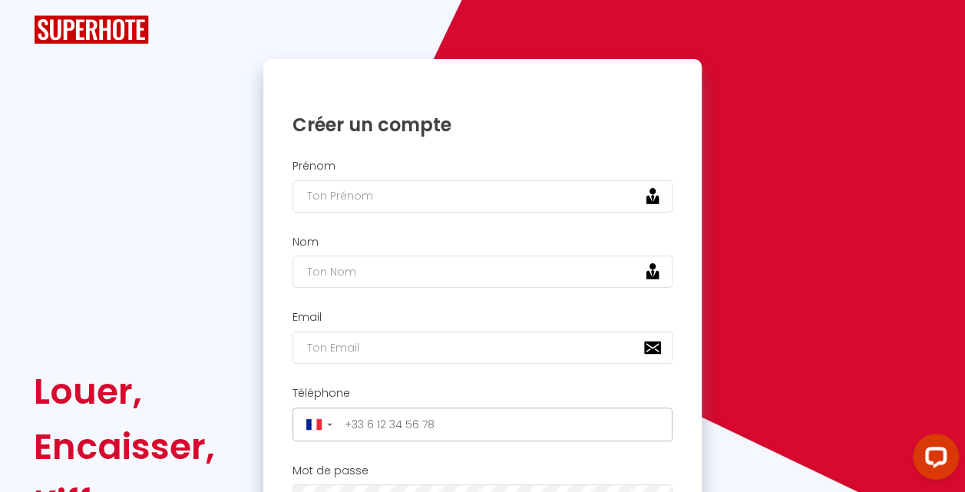
click at [132, 35] on img at bounding box center [91, 29] width 115 height 28
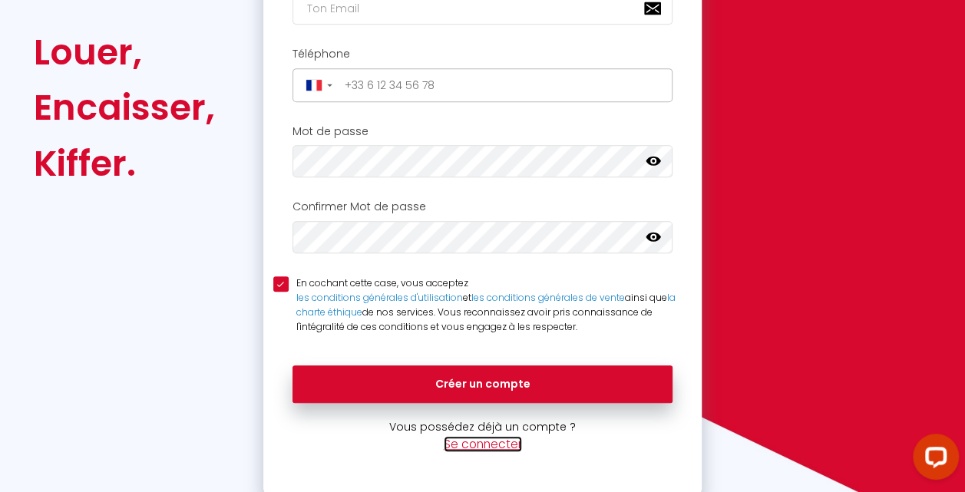
click at [480, 445] on link "Se connecter" at bounding box center [483, 444] width 78 height 16
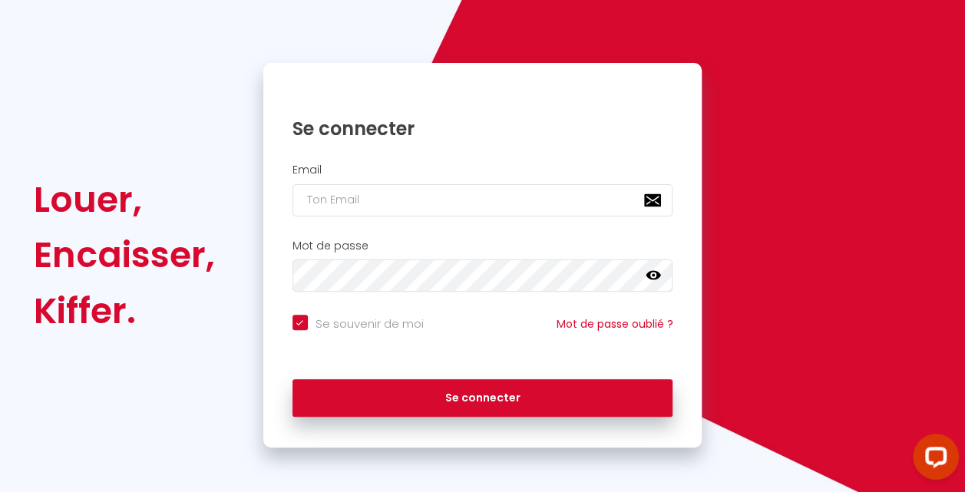
checkbox input "true"
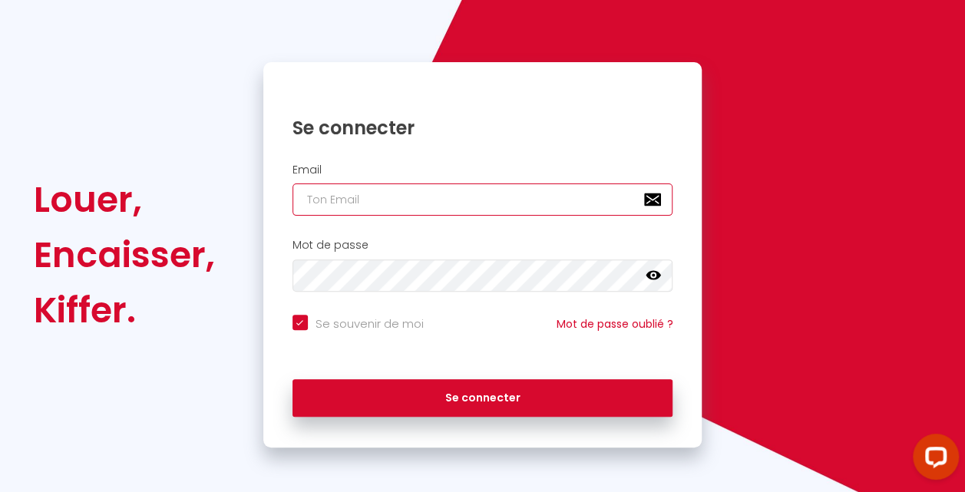
click at [393, 196] on input "email" at bounding box center [482, 199] width 381 height 32
type input "[EMAIL_ADDRESS][DOMAIN_NAME]"
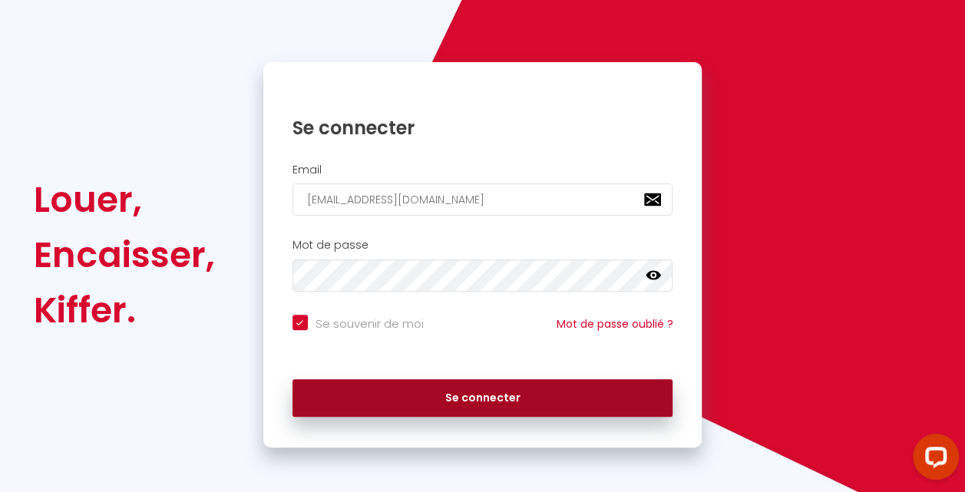
click at [470, 397] on button "Se connecter" at bounding box center [482, 398] width 381 height 38
checkbox input "true"
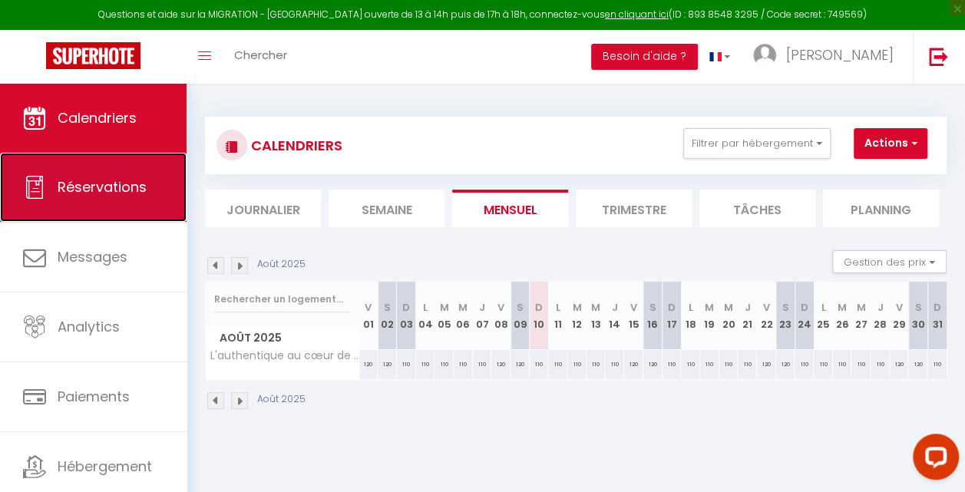
click at [54, 180] on link "Réservations" at bounding box center [93, 187] width 186 height 69
select select "not_cancelled"
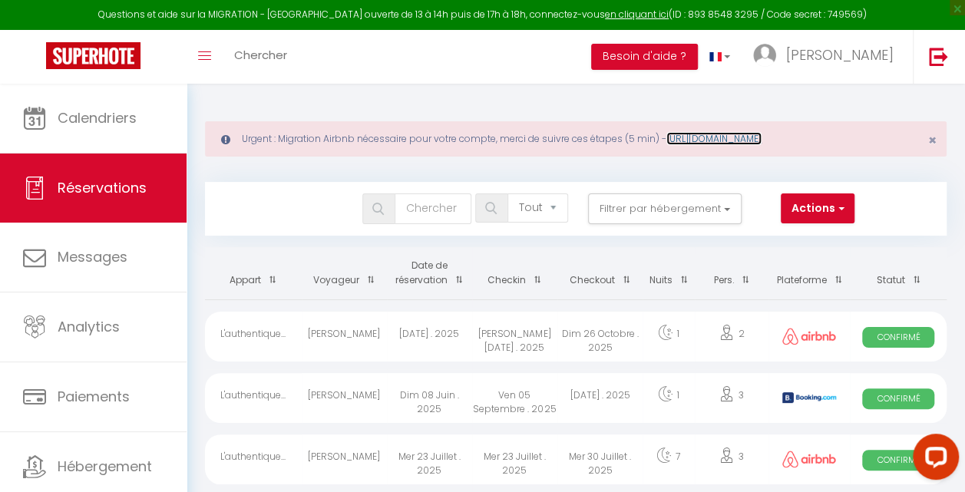
click at [754, 137] on link "[URL][DOMAIN_NAME]" at bounding box center [713, 138] width 95 height 13
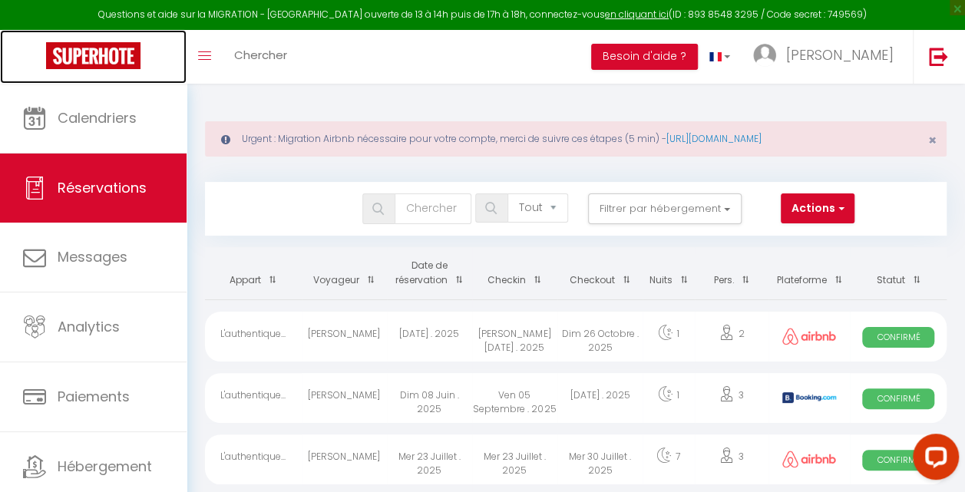
click at [81, 54] on img at bounding box center [93, 55] width 94 height 27
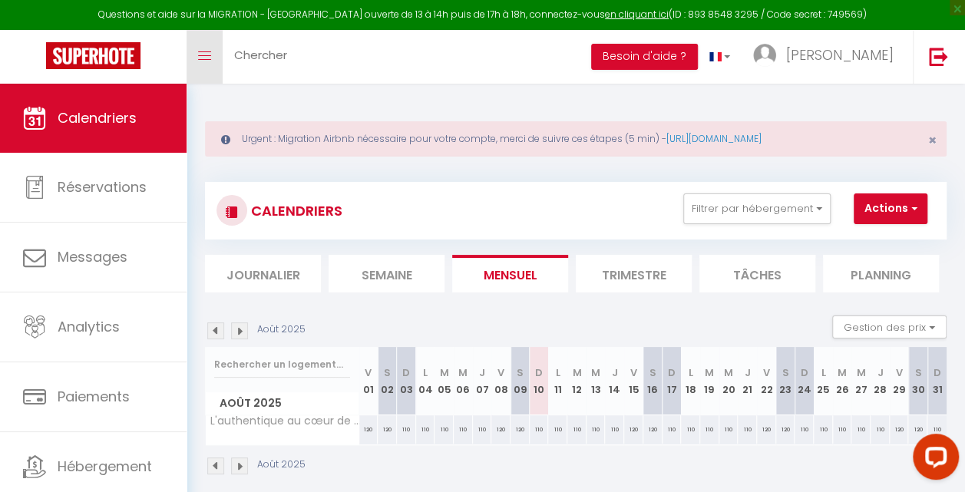
click at [208, 63] on link "Toggle menubar" at bounding box center [204, 57] width 36 height 54
click at [212, 60] on link "Toggle menubar" at bounding box center [204, 57] width 36 height 54
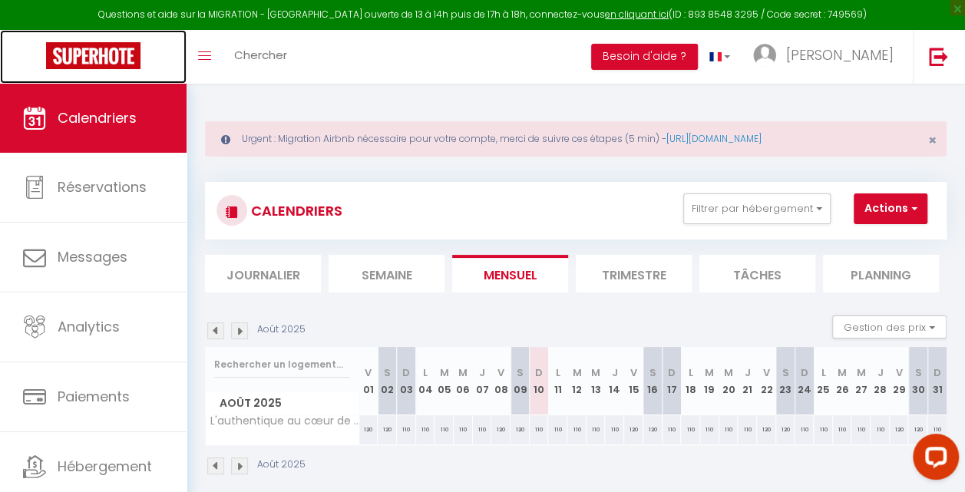
click at [101, 64] on img at bounding box center [93, 55] width 94 height 27
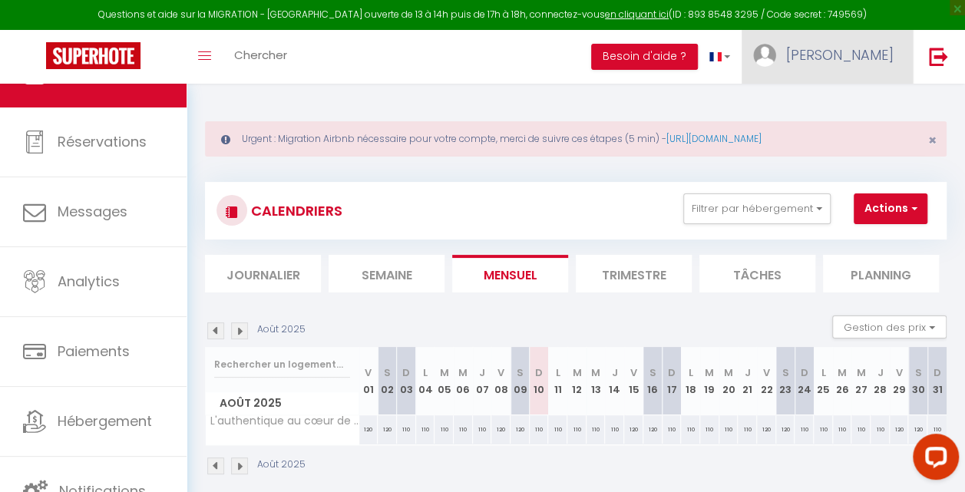
click at [803, 71] on link "[PERSON_NAME]" at bounding box center [826, 57] width 171 height 54
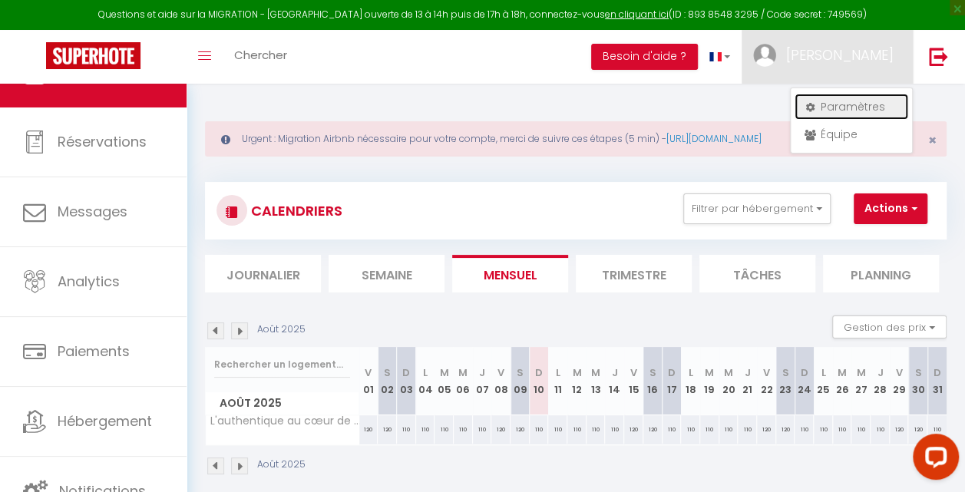
click at [856, 110] on link "Paramètres" at bounding box center [851, 107] width 114 height 26
select select "fr"
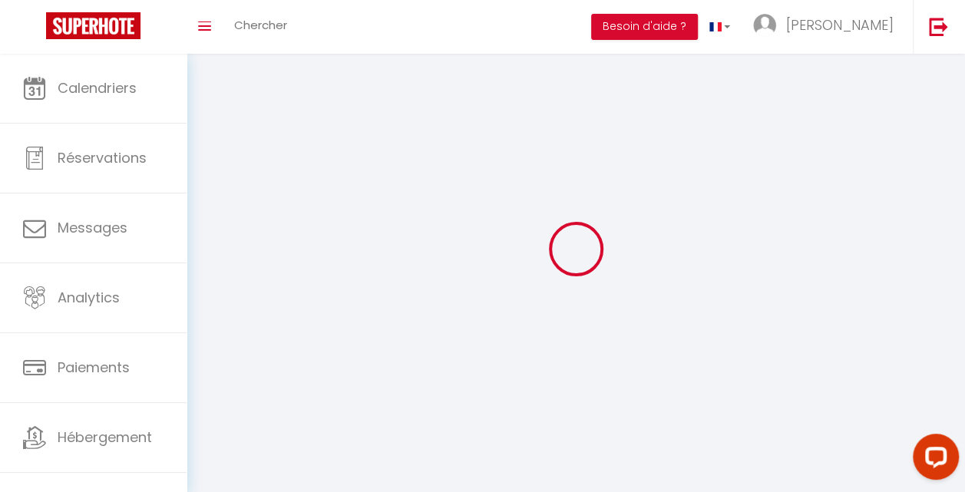
type input "[PERSON_NAME]"
type input "MOSTAFA"
type input "0616472527"
type input "[STREET_ADDRESS]"
type input "92320"
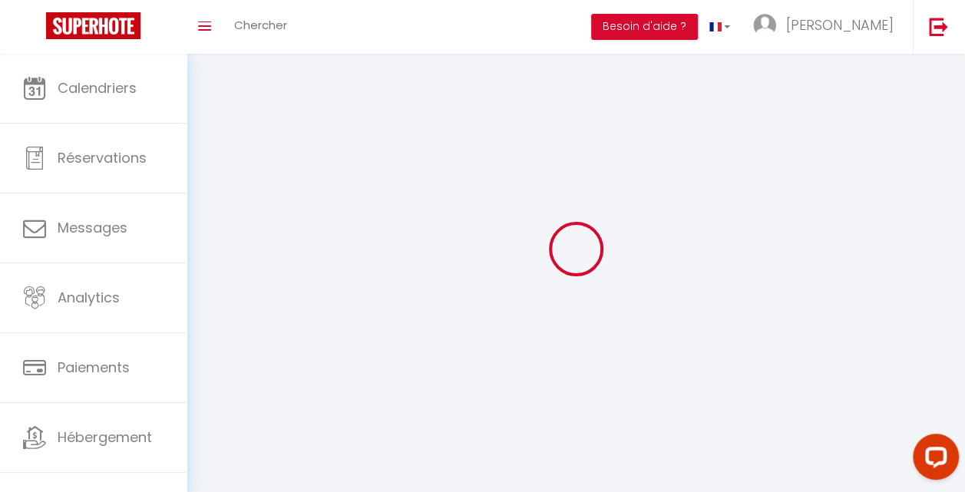
type input "Chatillon"
type input "C74G1fCK4PDeFIe60QC5L4qHP"
type input "YlyjOZ2IuQRsWrMPOwN3aGfBK"
select select "28"
select select "fr"
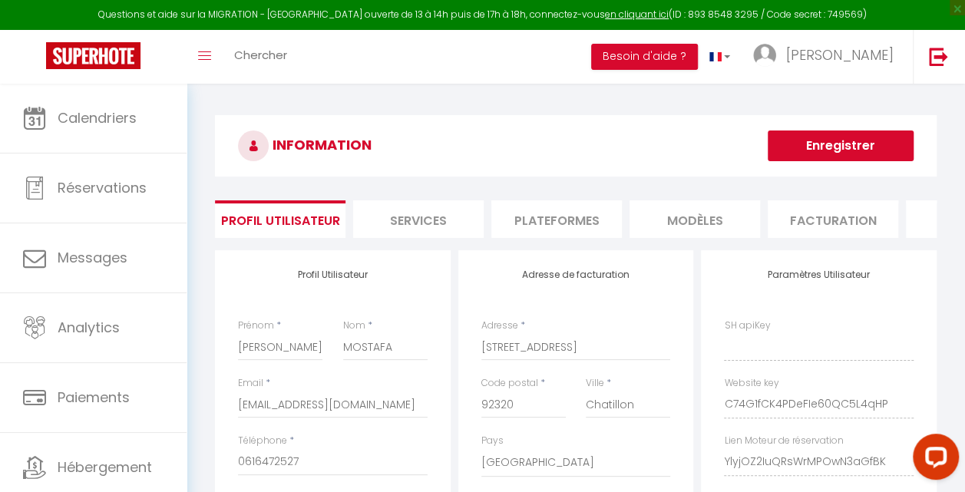
type input "C74G1fCK4PDeFIe60QC5L4qHP"
type input "YlyjOZ2IuQRsWrMPOwN3aGfBK"
type input "[URL][DOMAIN_NAME]"
click at [589, 225] on li "Plateformes" at bounding box center [556, 219] width 130 height 38
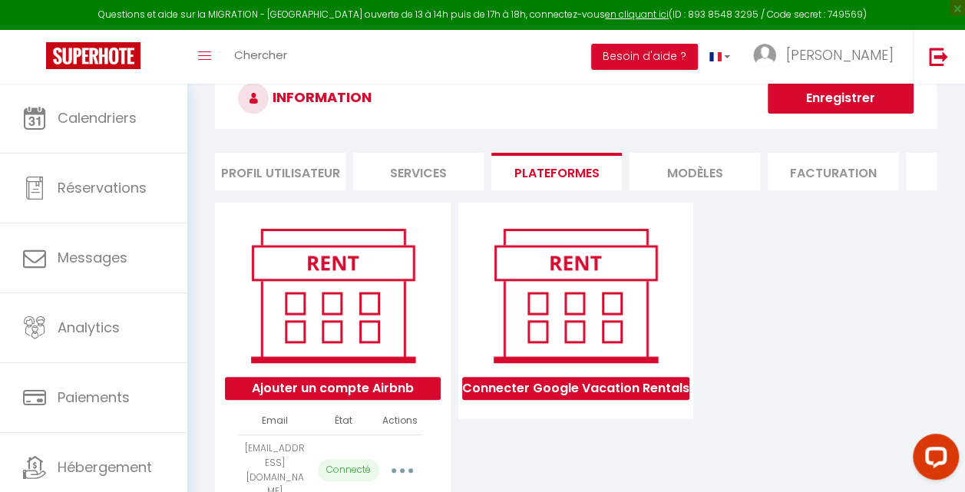
scroll to position [145, 0]
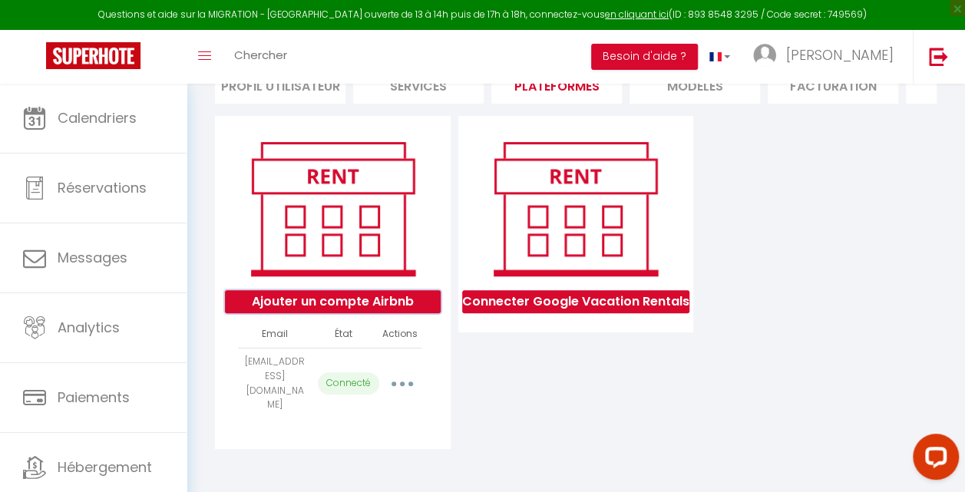
click at [312, 302] on button "Ajouter un compte Airbnb" at bounding box center [333, 301] width 216 height 23
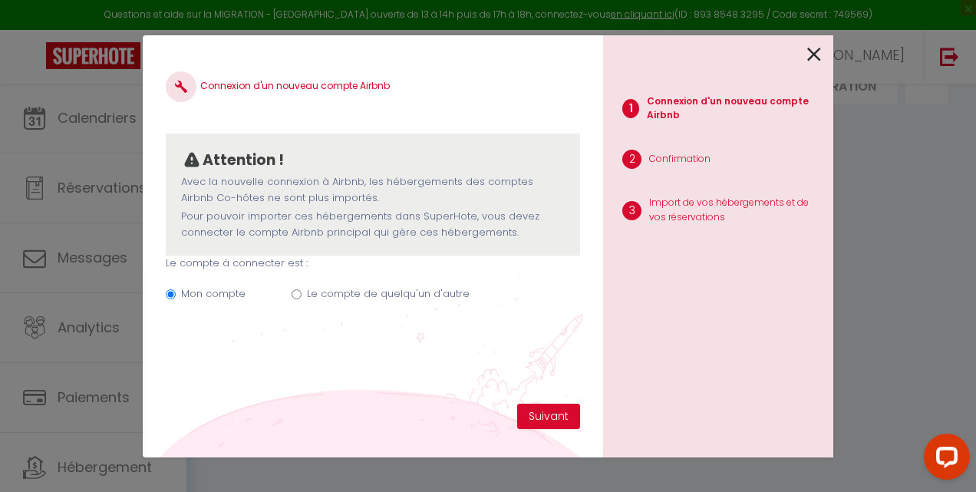
click at [293, 296] on input "Le compte de quelqu'un d'autre" at bounding box center [297, 294] width 10 height 10
radio input "true"
radio input "false"
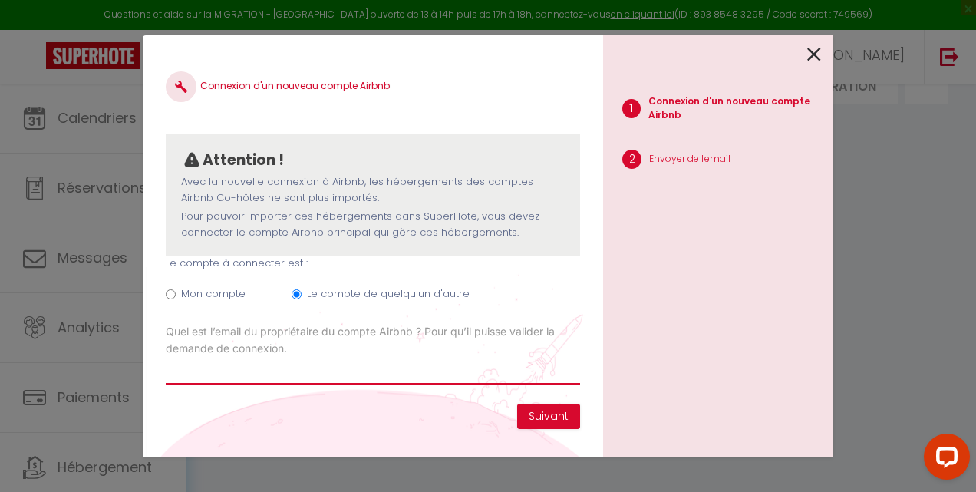
click at [271, 374] on input "Email connexion Airbnb" at bounding box center [373, 371] width 414 height 28
paste input "[EMAIL_ADDRESS][DOMAIN_NAME]"
drag, startPoint x: 327, startPoint y: 369, endPoint x: 174, endPoint y: 378, distance: 152.9
click at [174, 378] on input "[EMAIL_ADDRESS][DOMAIN_NAME]" at bounding box center [373, 371] width 414 height 28
type input "J"
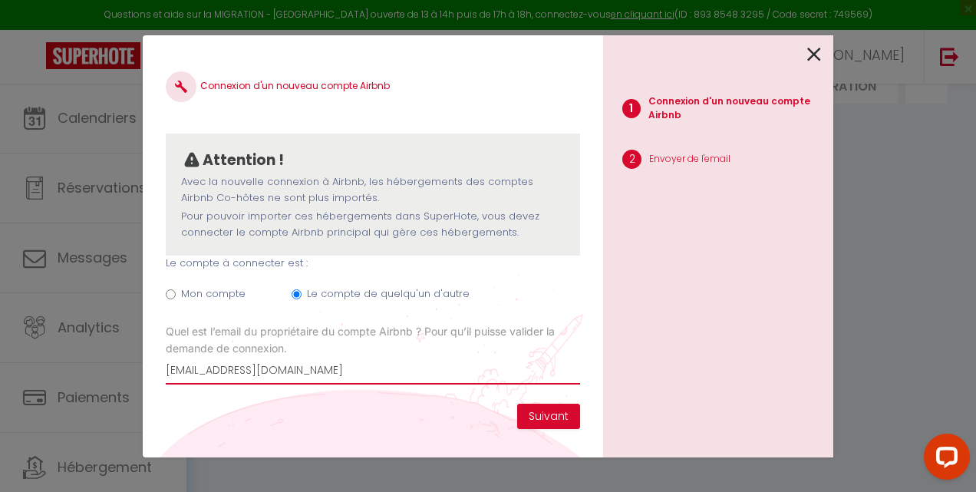
type input "[EMAIL_ADDRESS][DOMAIN_NAME]"
click at [324, 401] on div "Connexion d'un nouveau compte Airbnb Attention ! Avec la nouvelle connexion à […" at bounding box center [373, 230] width 414 height 345
click at [553, 417] on button "Suivant" at bounding box center [548, 417] width 63 height 26
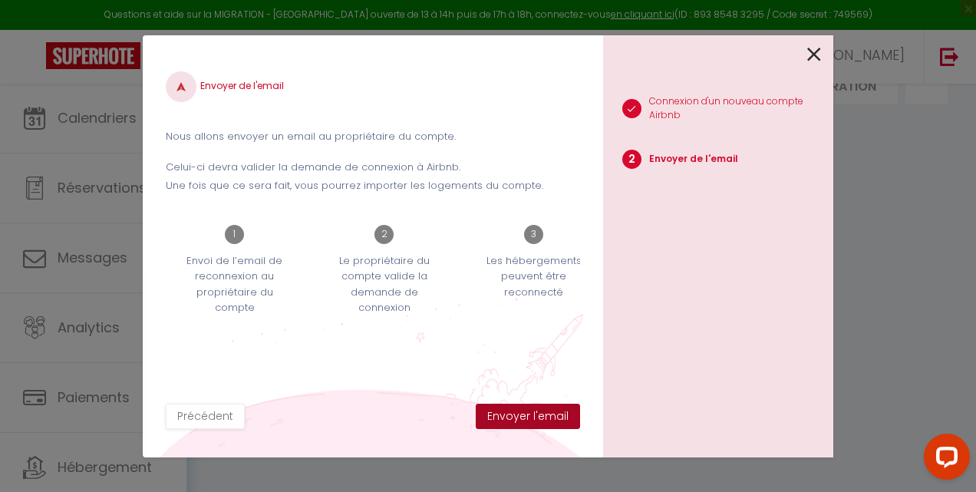
click at [534, 413] on button "Envoyer l'email" at bounding box center [528, 417] width 104 height 26
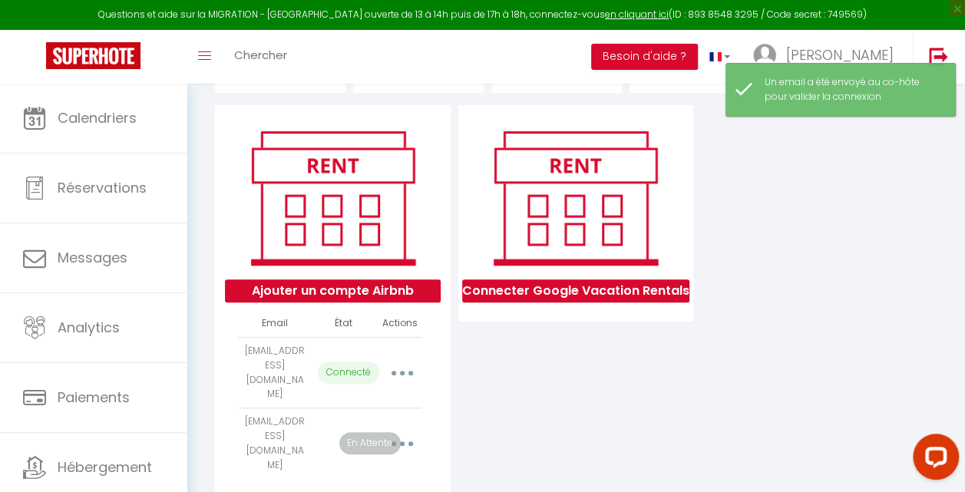
scroll to position [201, 0]
